Goal: Transaction & Acquisition: Purchase product/service

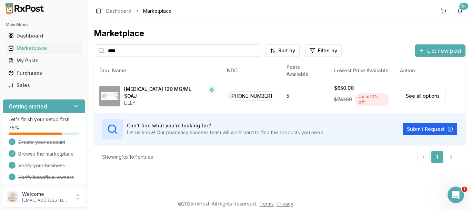
click at [150, 55] on input "****" at bounding box center [177, 51] width 166 height 12
type input "*"
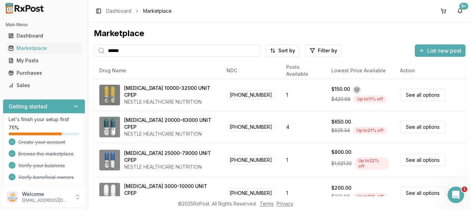
type input "******"
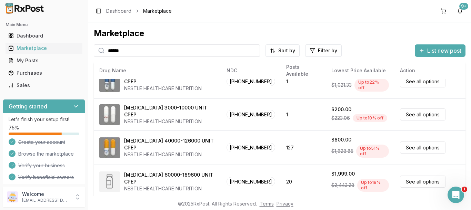
scroll to position [104, 0]
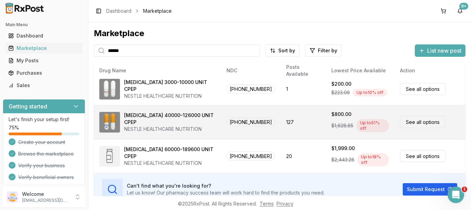
click at [210, 119] on div "[MEDICAL_DATA] 40000-126000 UNIT CPEP NESTLE HEALTHCARE NUTRITION" at bounding box center [157, 122] width 116 height 21
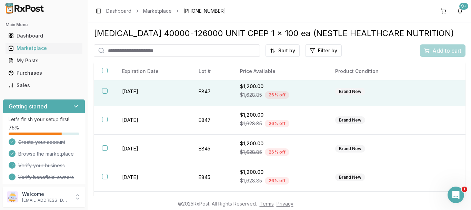
scroll to position [2, 0]
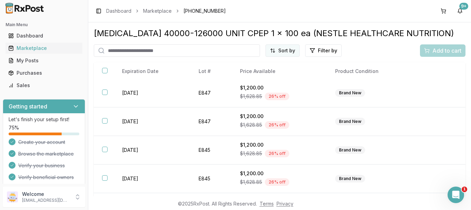
click at [279, 52] on html "Main Menu Dashboard Marketplace My Posts Purchases Sales Getting started Let's …" at bounding box center [235, 105] width 471 height 210
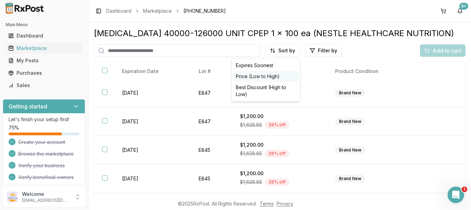
click at [266, 73] on div "Price (Low to High)" at bounding box center [266, 76] width 66 height 11
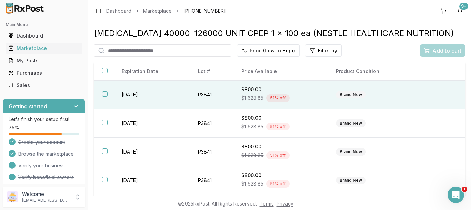
click at [254, 86] on div "$800.00" at bounding box center [281, 89] width 78 height 7
click at [442, 50] on span "Add to cart" at bounding box center [447, 51] width 29 height 8
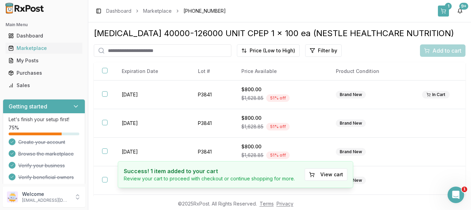
click at [444, 6] on button "1" at bounding box center [443, 11] width 11 height 11
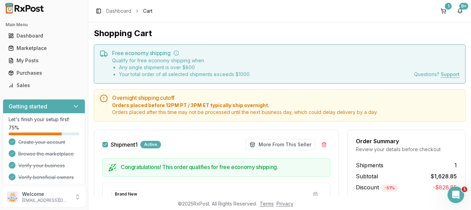
scroll to position [127, 0]
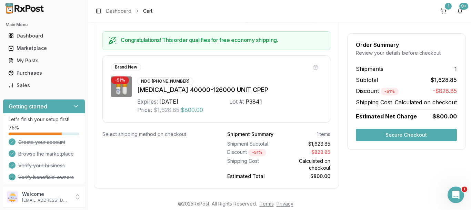
click at [404, 134] on button "Secure Checkout" at bounding box center [406, 135] width 101 height 12
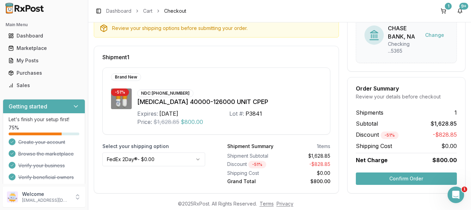
scroll to position [89, 0]
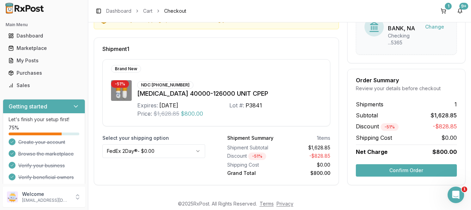
click at [381, 170] on button "Confirm Order" at bounding box center [406, 171] width 101 height 12
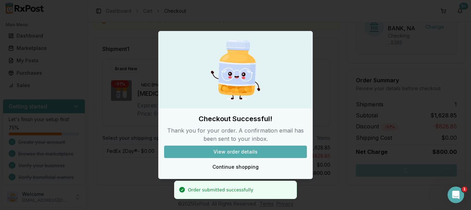
click at [254, 149] on button "View order details" at bounding box center [235, 152] width 143 height 12
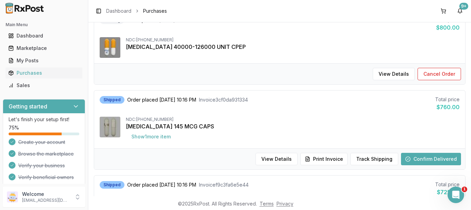
scroll to position [25, 0]
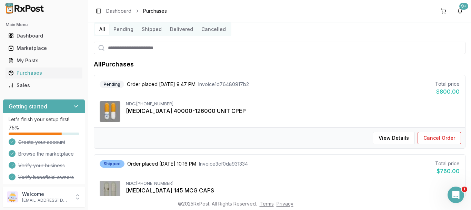
click at [125, 27] on button "Pending" at bounding box center [123, 29] width 28 height 11
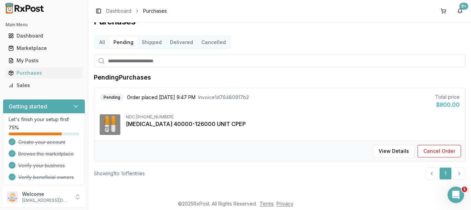
click at [125, 27] on div "Purchases All Pending Shipped Delivered Cancelled Pending Purchases Pending Ord…" at bounding box center [279, 109] width 383 height 174
click at [147, 42] on button "Shipped" at bounding box center [152, 42] width 28 height 11
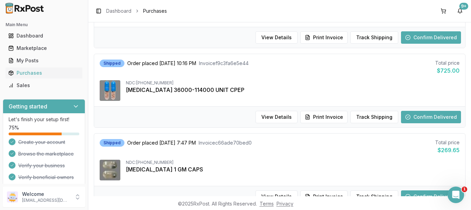
scroll to position [136, 0]
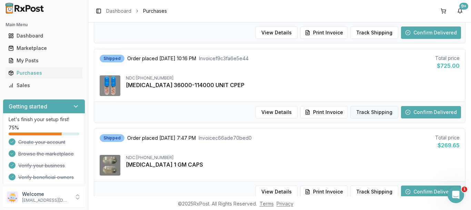
click at [373, 108] on button "Track Shipping" at bounding box center [375, 112] width 48 height 12
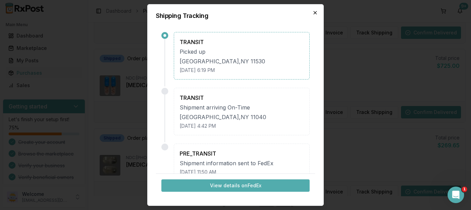
click at [316, 13] on icon "button" at bounding box center [315, 12] width 3 height 3
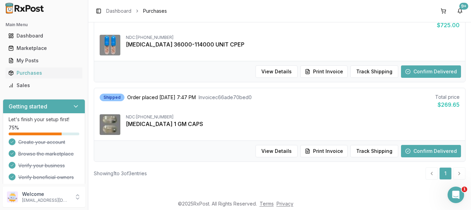
scroll to position [0, 0]
